Goal: Information Seeking & Learning: Learn about a topic

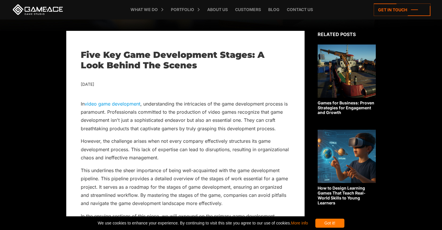
scroll to position [146, 0]
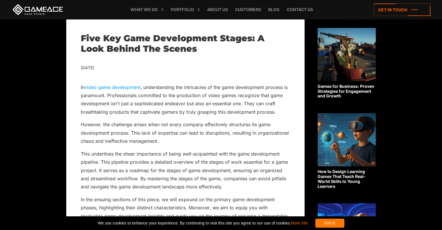
click at [102, 85] on link "video game development" at bounding box center [113, 87] width 56 height 6
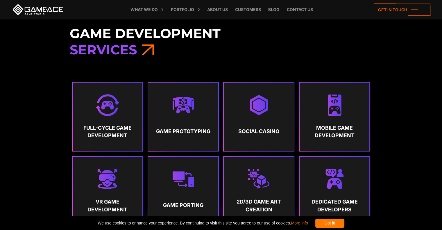
scroll to position [255, 0]
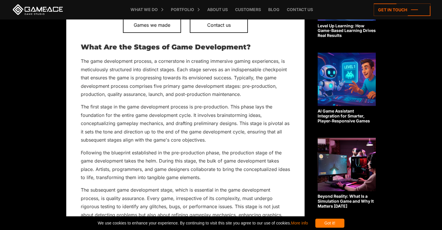
scroll to position [388, 0]
